Goal: Information Seeking & Learning: Learn about a topic

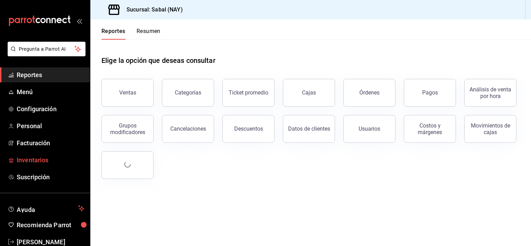
click at [30, 161] on span "Inventarios" at bounding box center [51, 159] width 68 height 9
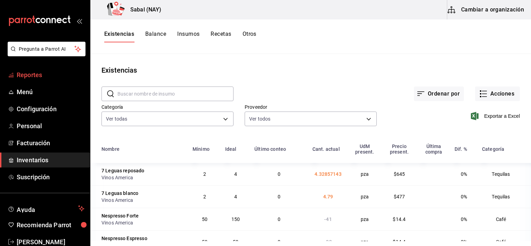
click at [32, 73] on span "Reportes" at bounding box center [51, 74] width 68 height 9
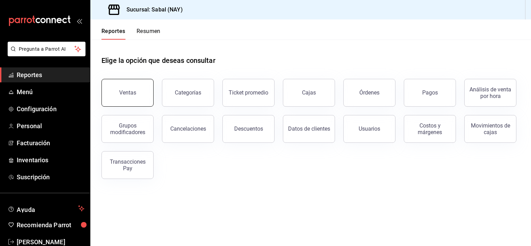
click at [118, 101] on button "Ventas" at bounding box center [127, 93] width 52 height 28
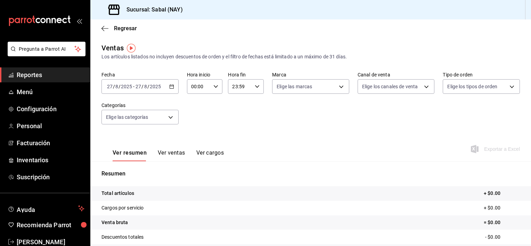
click at [170, 152] on button "Ver ventas" at bounding box center [171, 155] width 27 height 12
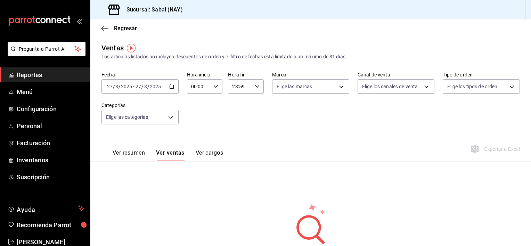
click at [135, 154] on button "Ver resumen" at bounding box center [129, 155] width 32 height 12
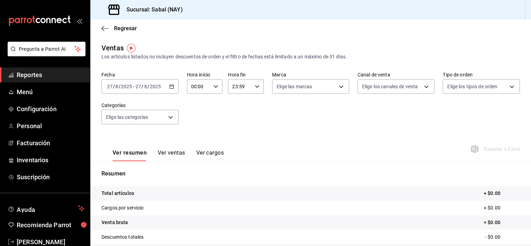
click at [169, 87] on \(Stroke\) "button" at bounding box center [171, 87] width 4 height 4
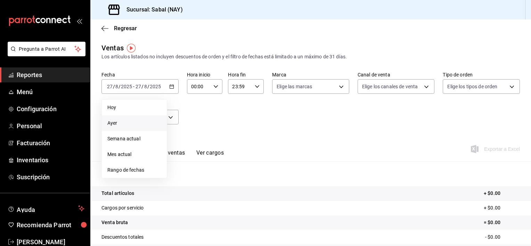
click at [119, 124] on span "Ayer" at bounding box center [134, 122] width 54 height 7
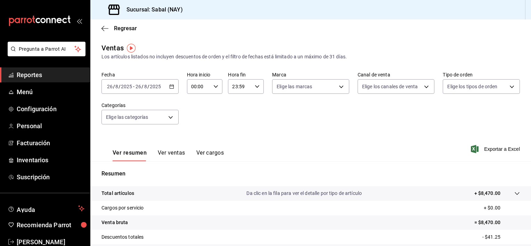
click at [165, 151] on button "Ver ventas" at bounding box center [171, 155] width 27 height 12
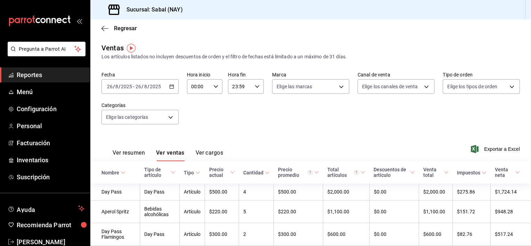
click at [121, 149] on div "Ver resumen Ver ventas Ver cargos" at bounding box center [162, 151] width 122 height 20
click at [123, 151] on button "Ver resumen" at bounding box center [129, 155] width 32 height 12
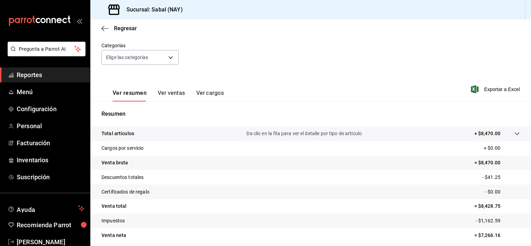
scroll to position [87, 0]
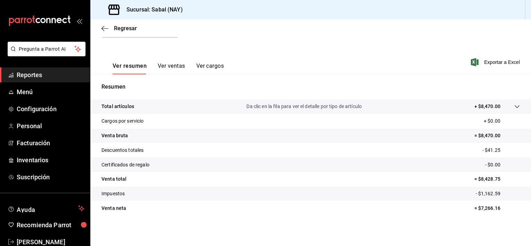
click at [333, 109] on p "Da clic en la fila para ver el detalle por tipo de artículo" at bounding box center [303, 106] width 115 height 7
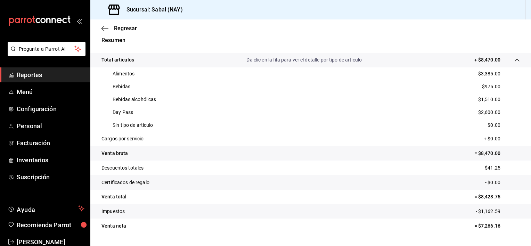
scroll to position [82, 0]
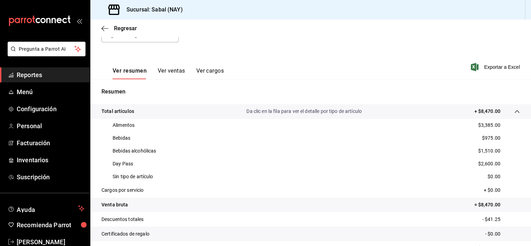
click at [171, 71] on button "Ver ventas" at bounding box center [171, 73] width 27 height 12
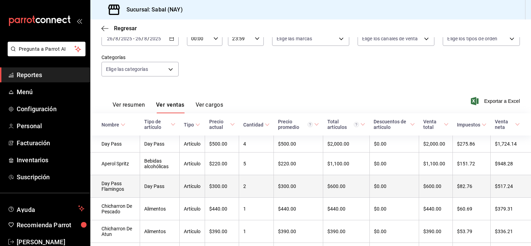
scroll to position [47, 0]
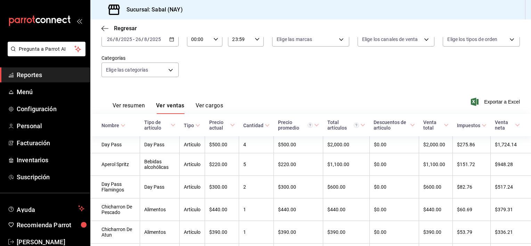
click at [104, 125] on div "Nombre" at bounding box center [110, 126] width 18 height 6
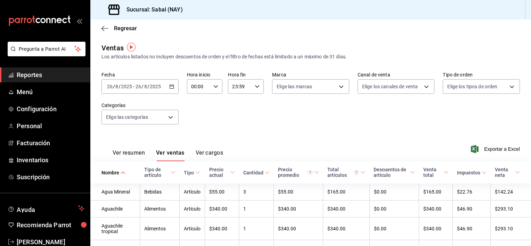
scroll to position [0, 0]
click at [101, 27] on div "Regresar" at bounding box center [310, 28] width 440 height 18
click at [102, 27] on icon "button" at bounding box center [104, 28] width 7 height 6
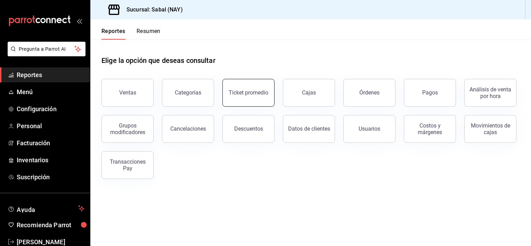
click at [258, 89] on button "Ticket promedio" at bounding box center [248, 93] width 52 height 28
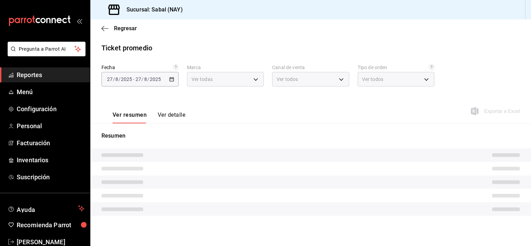
type input "7bb9fc4a-963e-4e00-9402-9ac56289446f"
type input "PARROT,UBER_EATS,RAPPI,DIDI_FOOD,ONLINE"
type input "dc4a329a-fcbf-4fa6-a40a-eb4151cc9adb,01dead97-7c83-45e3-99ab-5f2f54dd252f,EXTER…"
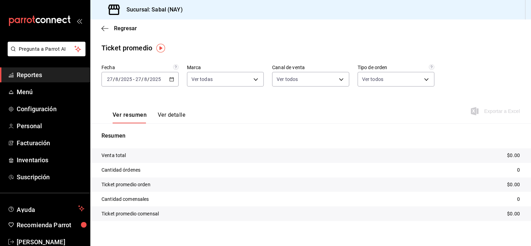
click at [172, 80] on icon "button" at bounding box center [171, 79] width 5 height 5
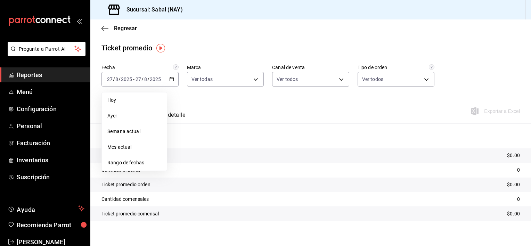
click at [238, 114] on div "Ver resumen Ver detalle Exportar a Excel" at bounding box center [310, 109] width 440 height 28
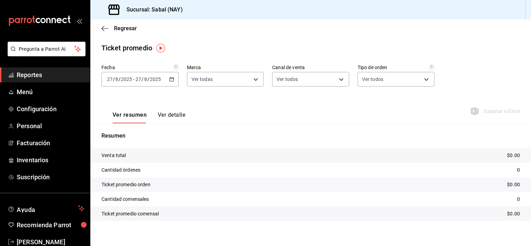
click at [169, 83] on div "[DATE] [DATE] - [DATE] [DATE]" at bounding box center [139, 79] width 77 height 15
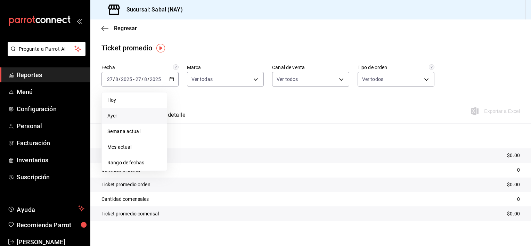
click at [109, 119] on span "Ayer" at bounding box center [134, 115] width 54 height 7
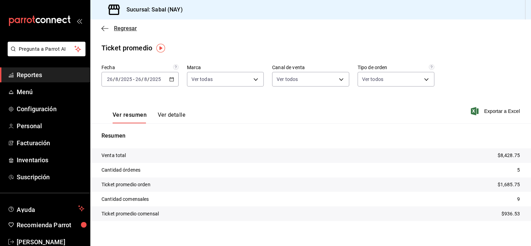
click at [103, 28] on icon "button" at bounding box center [104, 28] width 7 height 6
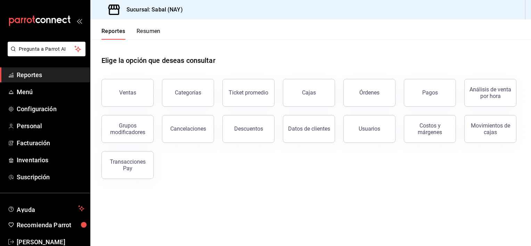
click at [29, 75] on span "Reportes" at bounding box center [51, 74] width 68 height 9
click at [382, 92] on button "Órdenes" at bounding box center [369, 93] width 52 height 28
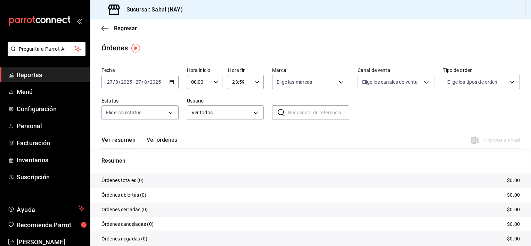
click at [172, 83] on \(Stroke\) "button" at bounding box center [171, 82] width 4 height 4
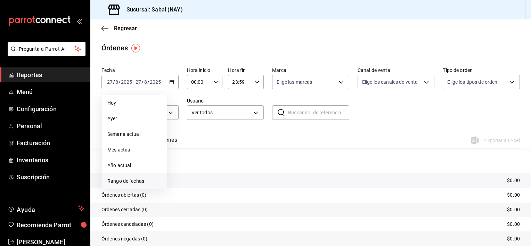
click at [139, 178] on span "Rango de fechas" at bounding box center [134, 180] width 54 height 7
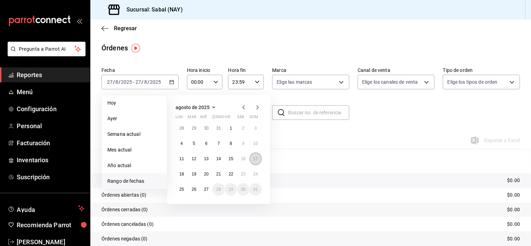
click at [254, 160] on abbr "17" at bounding box center [255, 158] width 5 height 5
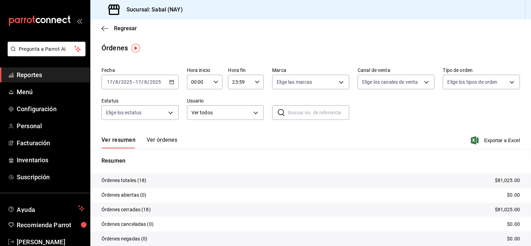
click at [197, 133] on div "Ver resumen Ver órdenes Exportar a Excel" at bounding box center [310, 138] width 418 height 20
click at [163, 139] on button "Ver órdenes" at bounding box center [162, 142] width 31 height 12
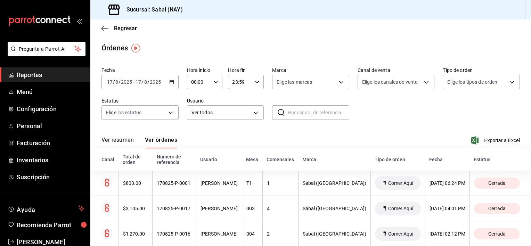
drag, startPoint x: 496, startPoint y: 140, endPoint x: 432, endPoint y: 125, distance: 66.0
click at [496, 140] on span "Exportar a Excel" at bounding box center [496, 140] width 48 height 8
click at [103, 28] on icon "button" at bounding box center [104, 28] width 7 height 6
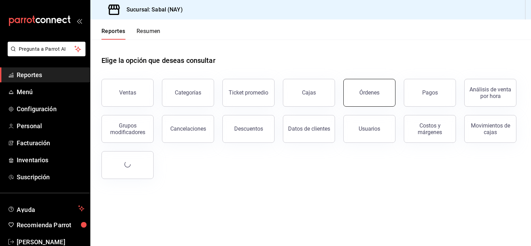
click at [371, 94] on div "Órdenes" at bounding box center [369, 92] width 20 height 7
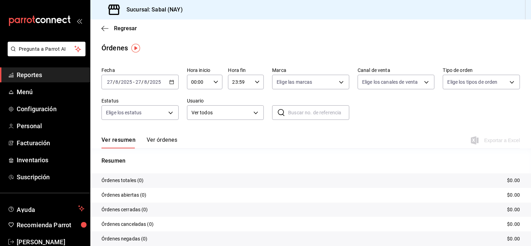
click at [152, 141] on button "Ver órdenes" at bounding box center [162, 142] width 31 height 12
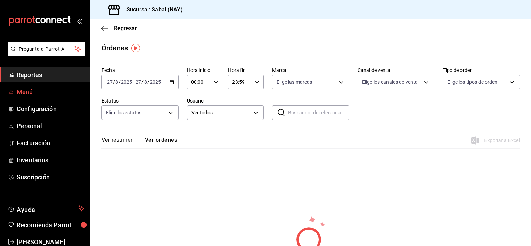
click at [27, 91] on span "Menú" at bounding box center [51, 91] width 68 height 9
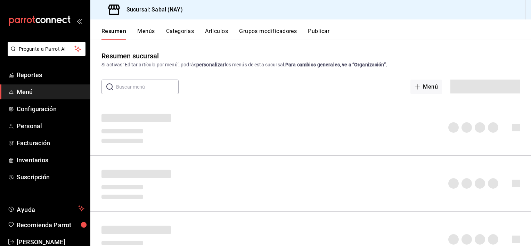
click at [213, 31] on button "Artículos" at bounding box center [216, 34] width 23 height 12
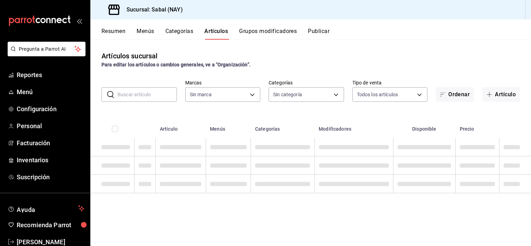
click at [254, 31] on button "Grupos modificadores" at bounding box center [268, 34] width 58 height 12
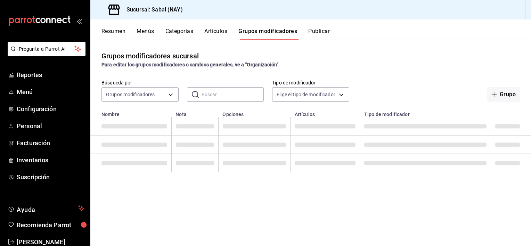
click at [213, 94] on input "text" at bounding box center [232, 95] width 63 height 14
type input "c"
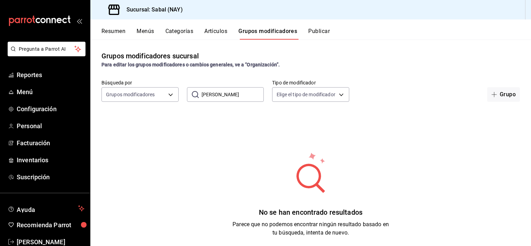
click at [233, 97] on input "cielo rojo" at bounding box center [232, 95] width 63 height 14
type input "c"
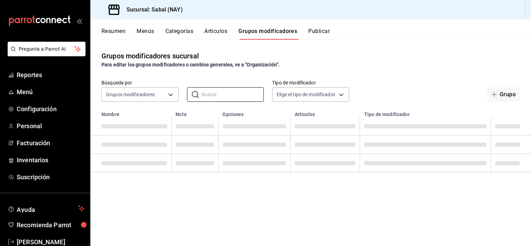
click at [371, 67] on div "Para editar los grupos modificadores o cambios generales, ve a “Organización”." at bounding box center [310, 64] width 418 height 7
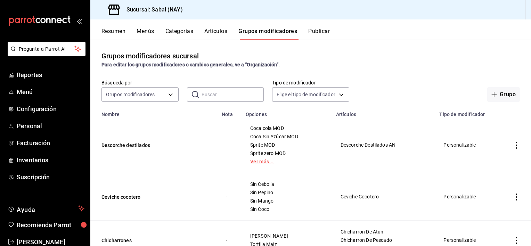
click at [267, 161] on link "Ver más..." at bounding box center [286, 161] width 73 height 5
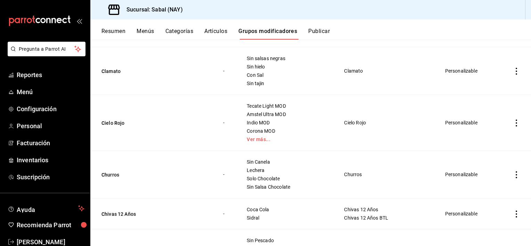
scroll to position [4084, 0]
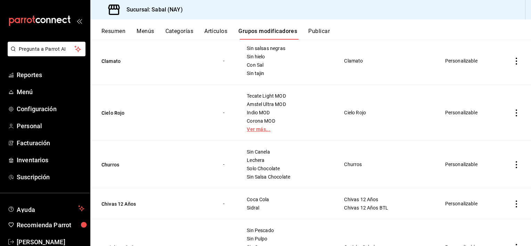
click at [272, 127] on link "Ver más..." at bounding box center [287, 129] width 80 height 5
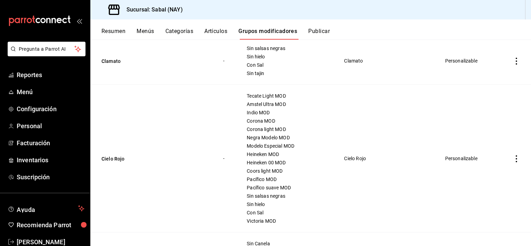
click at [513, 155] on icon "actions" at bounding box center [516, 158] width 7 height 7
click at [486, 169] on span "Editar" at bounding box center [490, 168] width 18 height 7
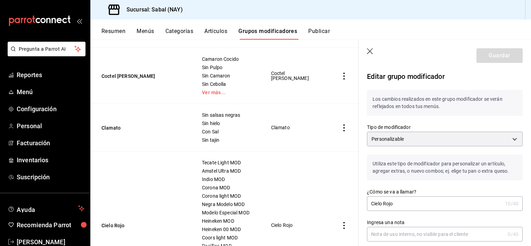
click at [370, 52] on icon "button" at bounding box center [370, 51] width 7 height 7
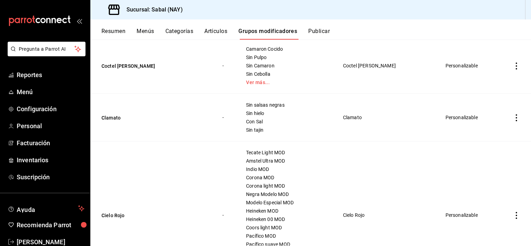
scroll to position [4101, 0]
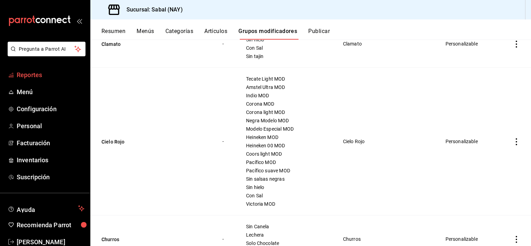
click at [38, 76] on span "Reportes" at bounding box center [51, 74] width 68 height 9
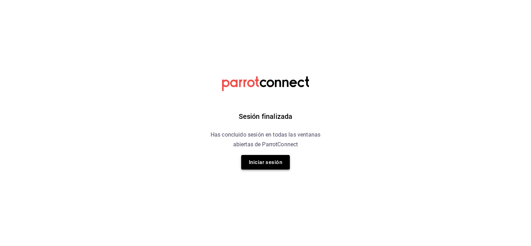
click at [264, 162] on button "Iniciar sesión" at bounding box center [265, 162] width 49 height 15
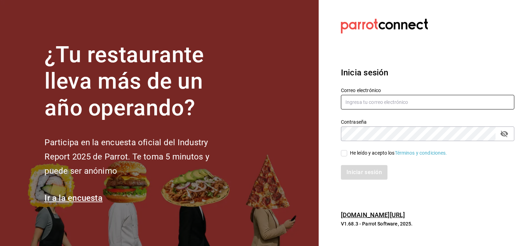
click at [374, 108] on input "text" at bounding box center [427, 102] width 173 height 15
type input "jochoa@sabalplaya.com"
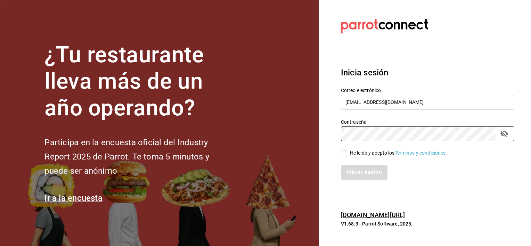
click at [344, 153] on input "He leído y acepto los Términos y condiciones." at bounding box center [344, 153] width 6 height 6
checkbox input "true"
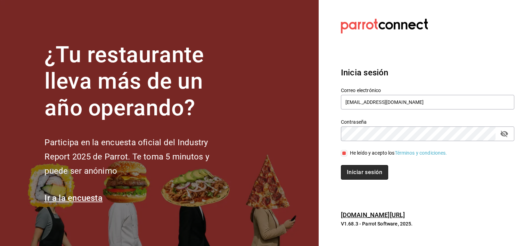
click at [352, 172] on button "Iniciar sesión" at bounding box center [364, 172] width 47 height 15
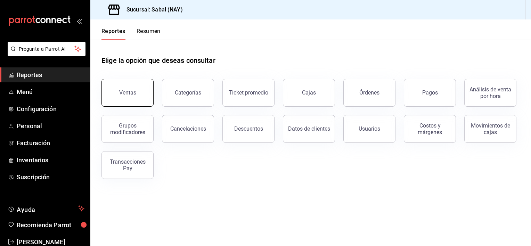
click at [130, 94] on div "Ventas" at bounding box center [127, 92] width 17 height 7
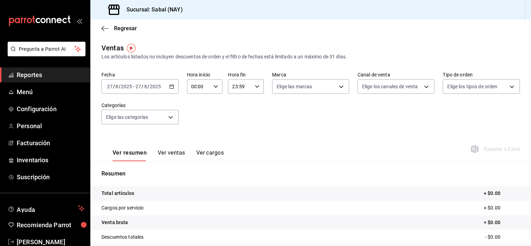
click at [169, 90] on div "[DATE] [DATE] - [DATE] [DATE]" at bounding box center [139, 86] width 77 height 15
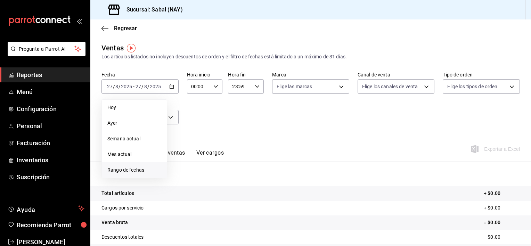
click at [125, 172] on span "Rango de fechas" at bounding box center [134, 169] width 54 height 7
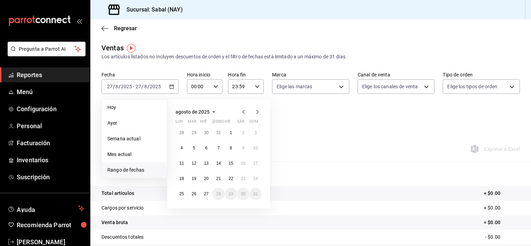
click at [203, 112] on span "agosto de 2025" at bounding box center [192, 112] width 34 height 6
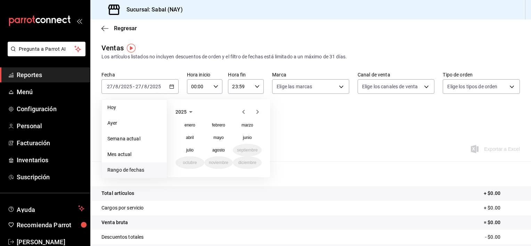
click at [185, 113] on span "2025" at bounding box center [180, 112] width 11 height 6
click at [192, 135] on button "2024" at bounding box center [189, 137] width 29 height 13
click at [249, 166] on button "diciembre" at bounding box center [247, 162] width 29 height 13
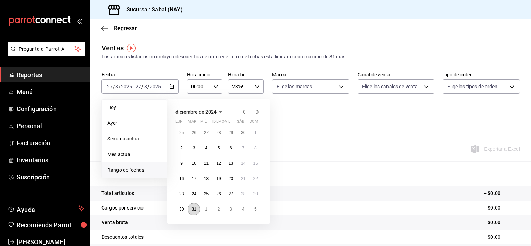
click at [197, 209] on button "31" at bounding box center [194, 209] width 12 height 13
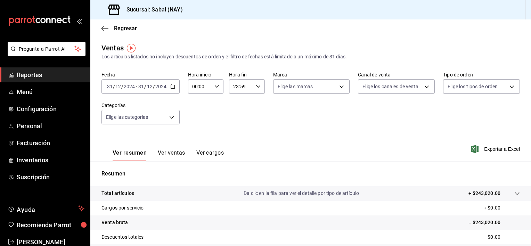
scroll to position [87, 0]
